Goal: Check status

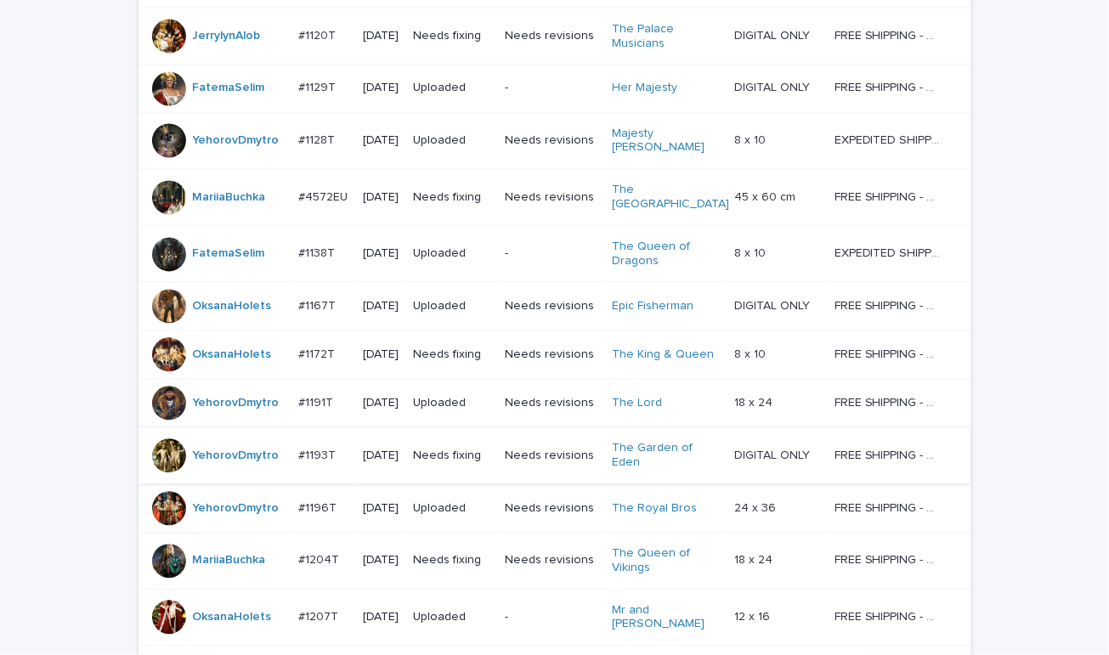
scroll to position [1177, 0]
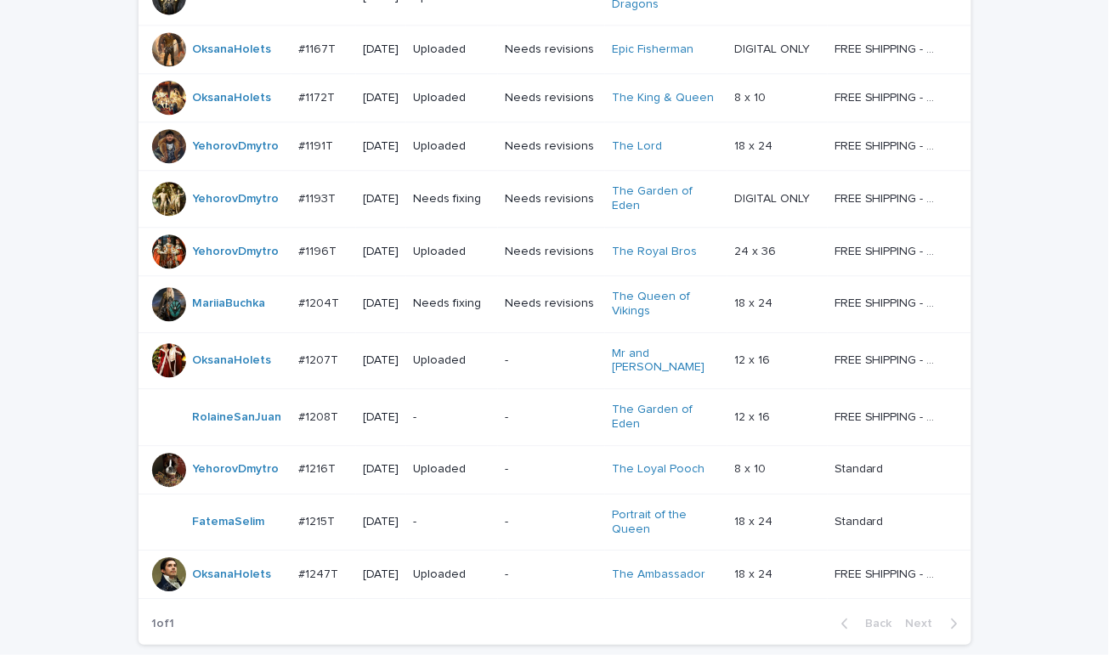
scroll to position [1177, 0]
